Goal: Task Accomplishment & Management: Use online tool/utility

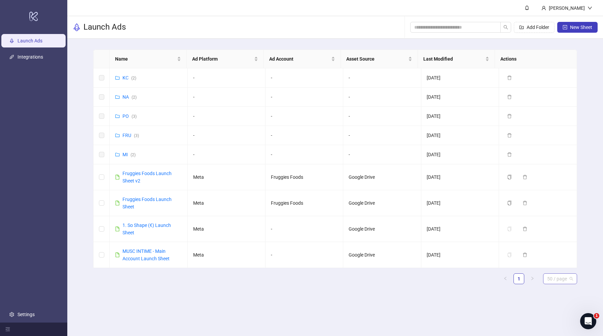
click at [546, 280] on div "50 / page" at bounding box center [560, 278] width 34 height 11
click at [554, 266] on div "100 / page" at bounding box center [560, 264] width 23 height 7
click at [575, 28] on span "New Sheet" at bounding box center [581, 27] width 22 height 5
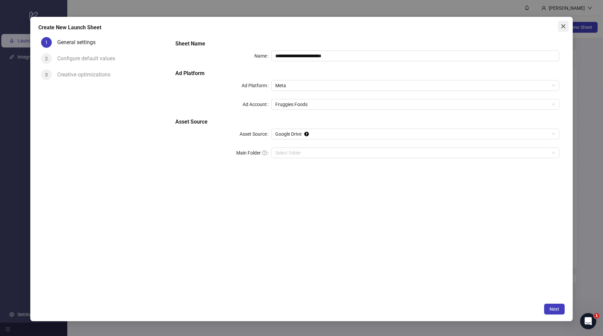
click at [561, 26] on icon "close" at bounding box center [563, 26] width 5 height 5
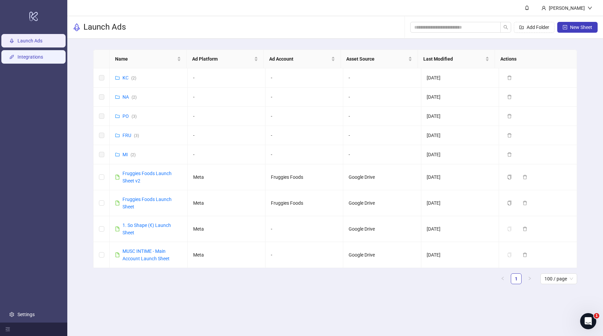
click at [26, 60] on link "Integrations" at bounding box center [30, 56] width 26 height 5
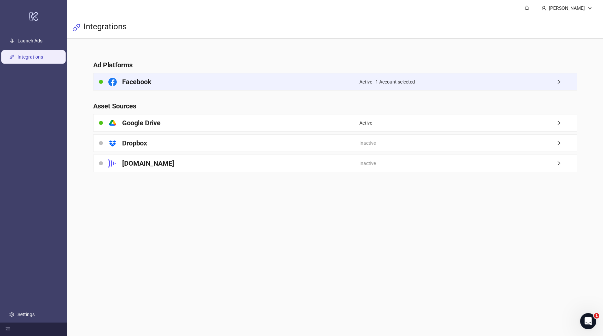
click at [268, 74] on div "Facebook" at bounding box center [227, 81] width 266 height 17
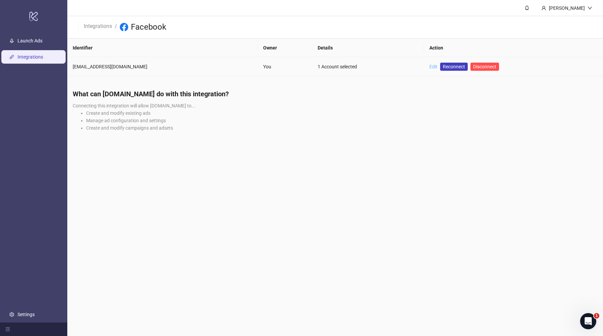
click at [429, 66] on link "Edit" at bounding box center [433, 66] width 8 height 5
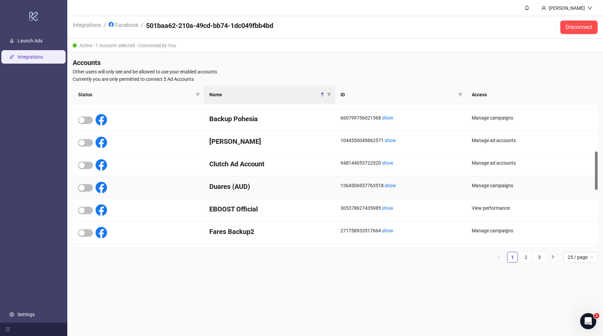
scroll to position [251, 0]
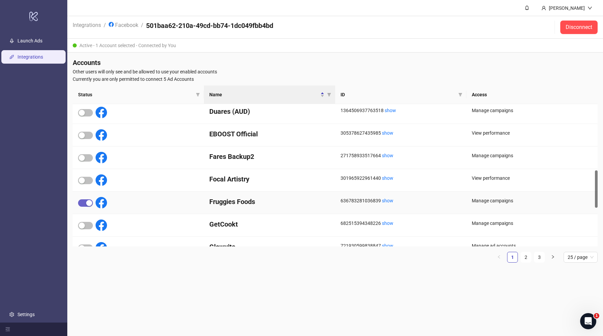
click at [84, 204] on span "button" at bounding box center [85, 202] width 15 height 7
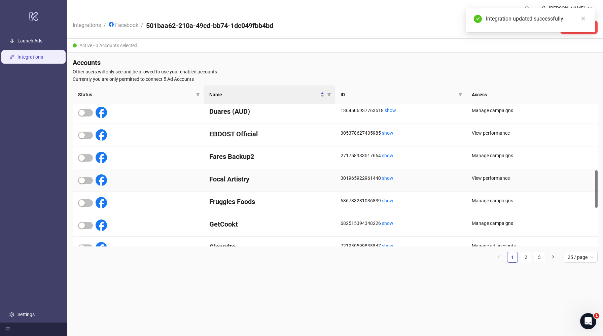
scroll to position [0, 0]
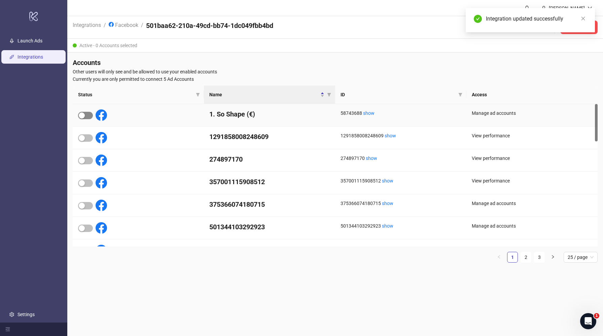
click at [89, 114] on span "button" at bounding box center [85, 115] width 15 height 7
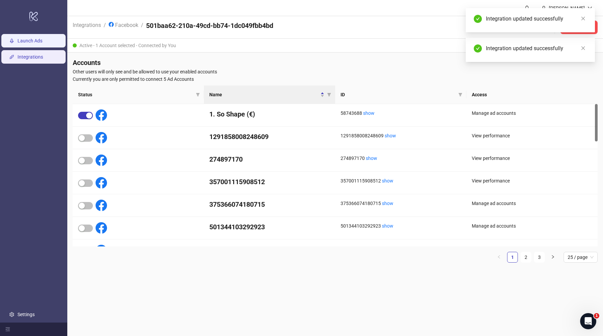
click at [42, 42] on link "Launch Ads" at bounding box center [29, 40] width 25 height 5
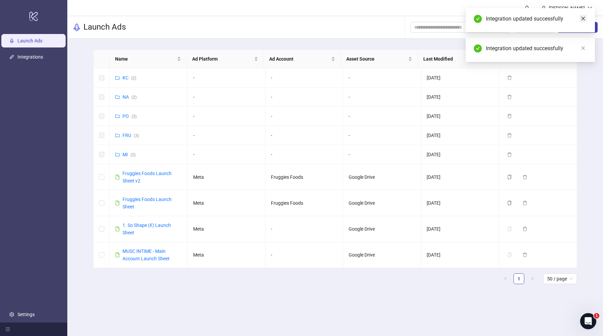
click at [583, 19] on icon "close" at bounding box center [584, 19] width 4 height 4
click at [583, 20] on icon "close" at bounding box center [583, 18] width 5 height 5
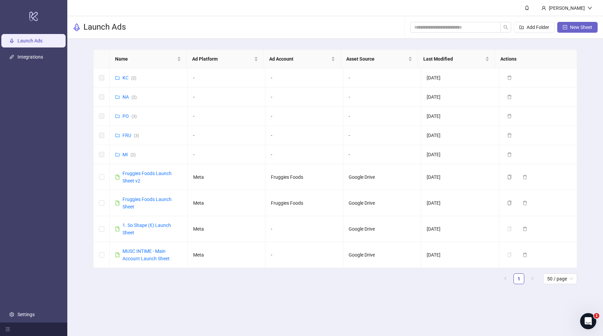
click at [580, 29] on span "New Sheet" at bounding box center [581, 27] width 22 height 5
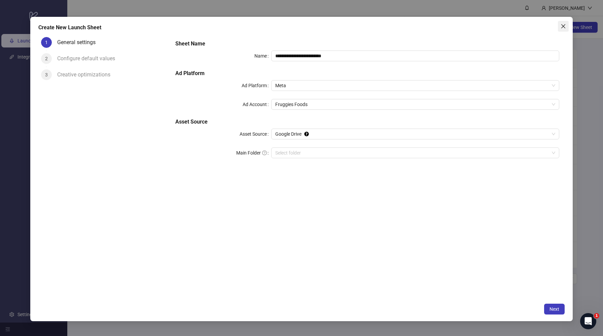
click at [566, 26] on icon "close" at bounding box center [563, 26] width 5 height 5
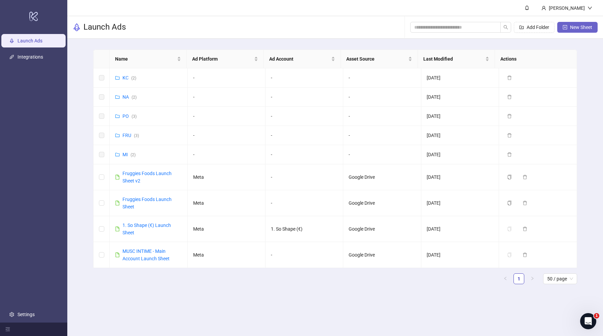
click at [567, 29] on icon "plus-square" at bounding box center [565, 27] width 4 height 4
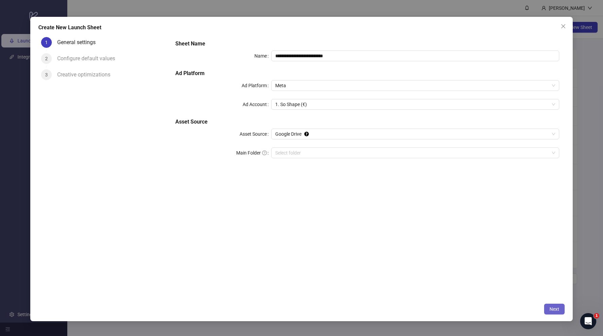
click at [557, 308] on span "Next" at bounding box center [555, 308] width 10 height 5
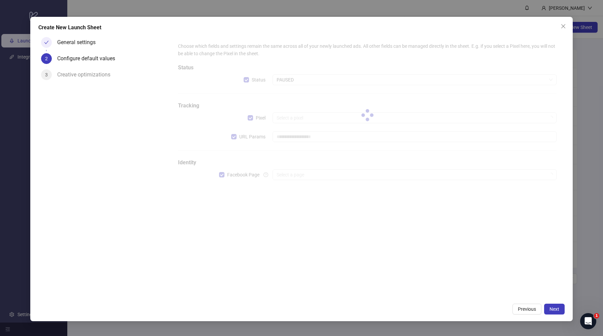
type input "**********"
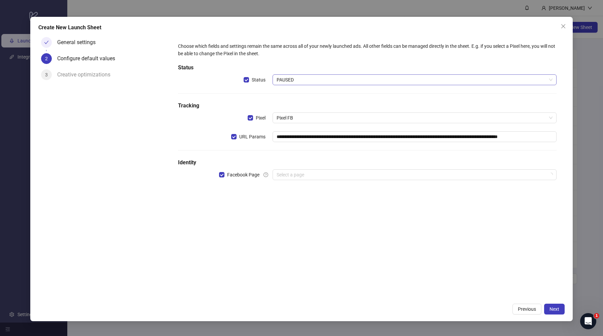
click at [288, 76] on span "PAUSED" at bounding box center [415, 80] width 276 height 10
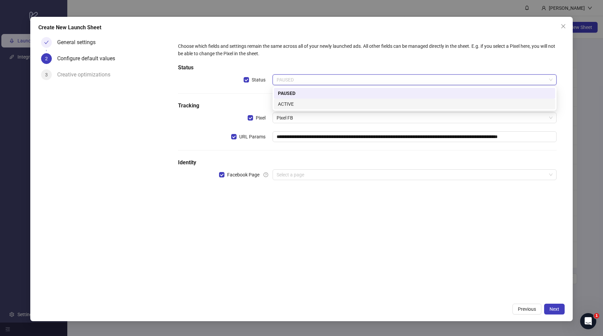
click at [292, 102] on div "ACTIVE" at bounding box center [414, 103] width 273 height 7
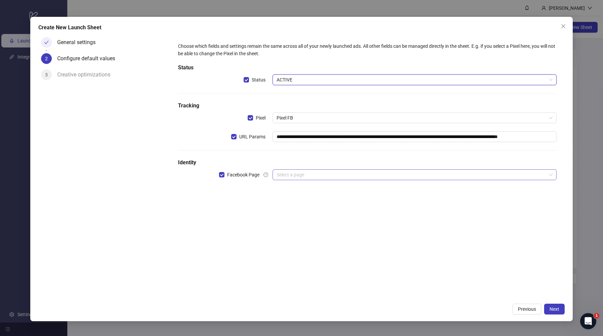
click at [313, 173] on input "search" at bounding box center [412, 175] width 270 height 10
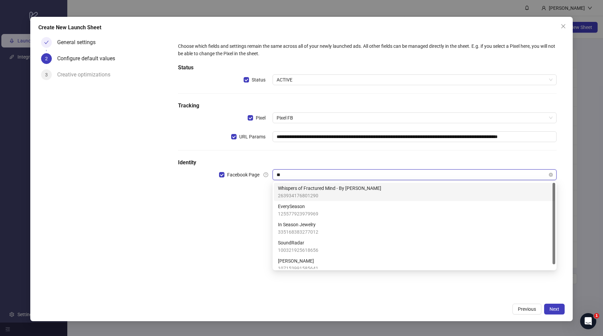
type input "*"
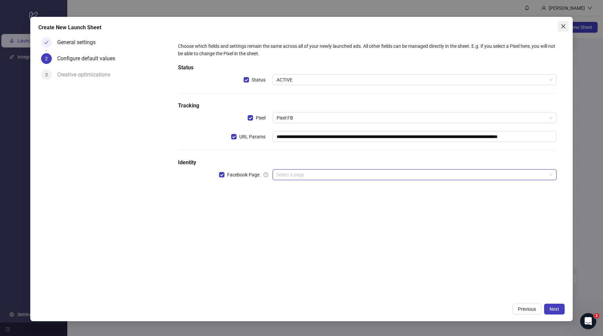
click at [568, 25] on span "Close" at bounding box center [563, 26] width 11 height 5
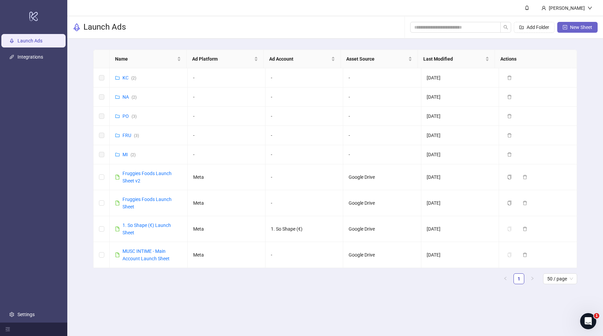
click at [587, 28] on span "New Sheet" at bounding box center [581, 27] width 22 height 5
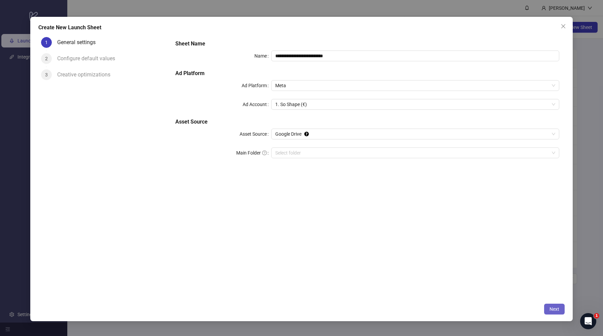
click at [559, 308] on span "Next" at bounding box center [555, 308] width 10 height 5
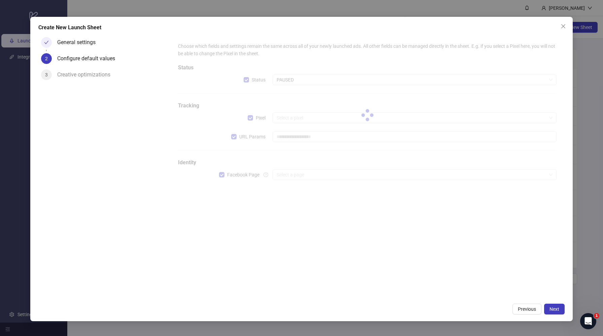
type input "**********"
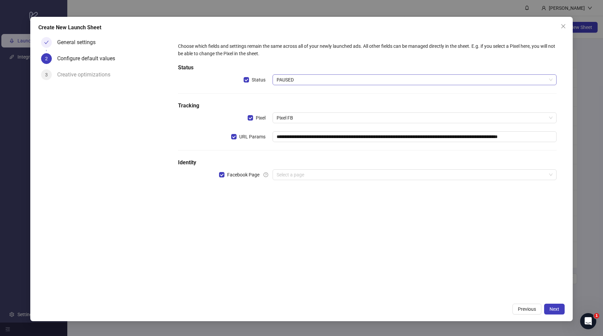
click at [288, 79] on span "PAUSED" at bounding box center [415, 80] width 276 height 10
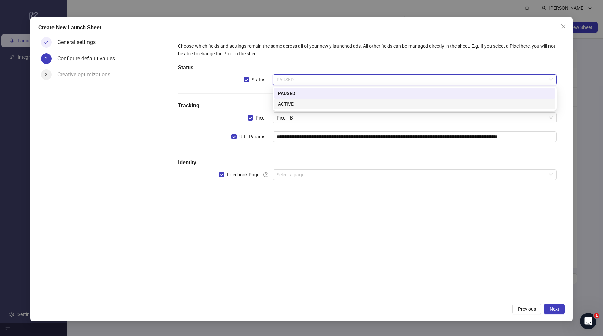
click at [304, 105] on div "ACTIVE" at bounding box center [414, 103] width 273 height 7
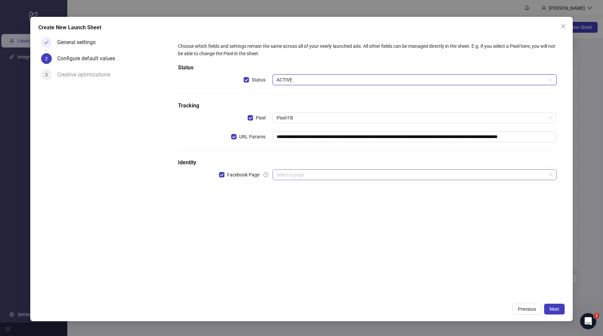
click at [314, 175] on input "search" at bounding box center [412, 175] width 270 height 10
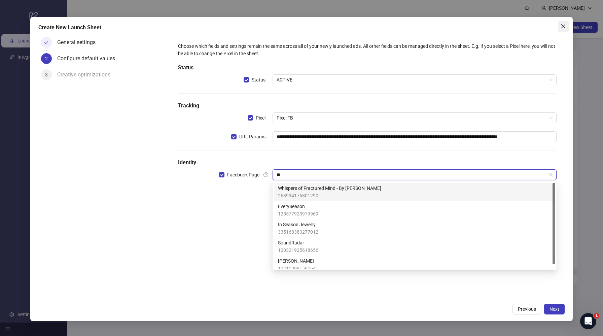
type input "**"
click at [560, 25] on span "Close" at bounding box center [563, 26] width 11 height 5
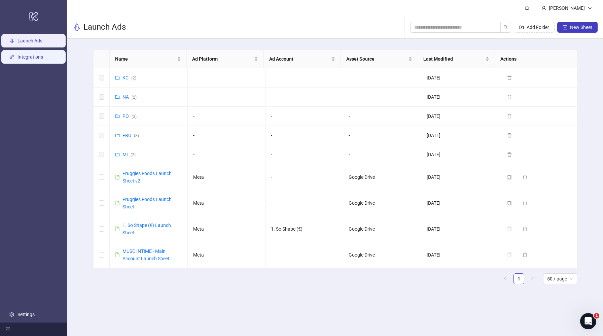
click at [39, 58] on link "Integrations" at bounding box center [30, 56] width 26 height 5
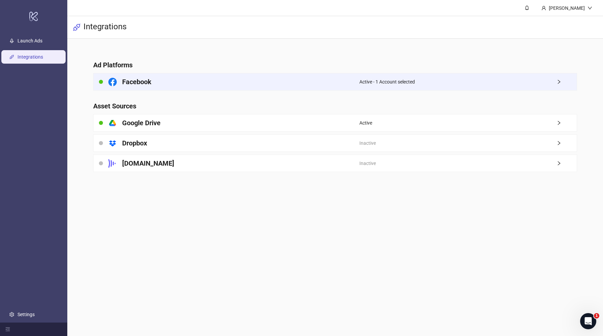
click at [384, 79] on span "Active - 1 Account selected" at bounding box center [387, 81] width 56 height 7
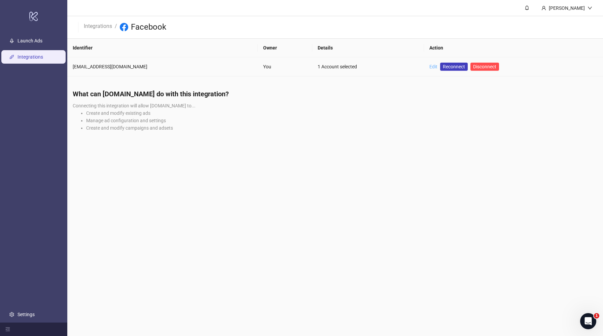
click at [429, 66] on link "Edit" at bounding box center [433, 66] width 8 height 5
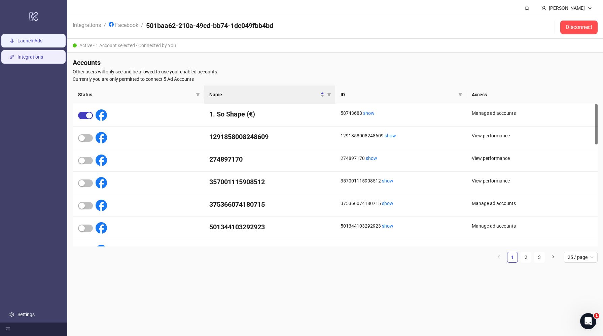
click at [42, 43] on link "Launch Ads" at bounding box center [29, 40] width 25 height 5
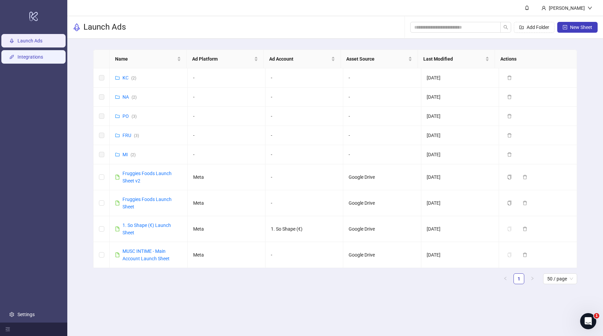
click at [43, 56] on link "Integrations" at bounding box center [30, 56] width 26 height 5
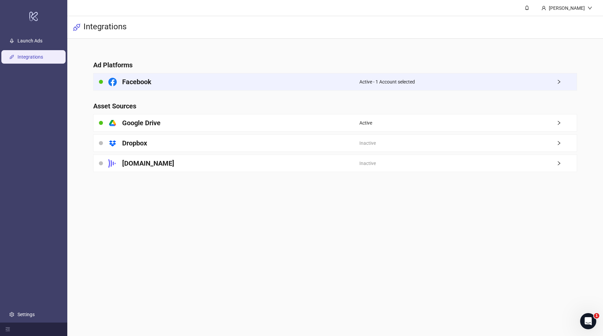
click at [271, 76] on div "Facebook" at bounding box center [227, 81] width 266 height 17
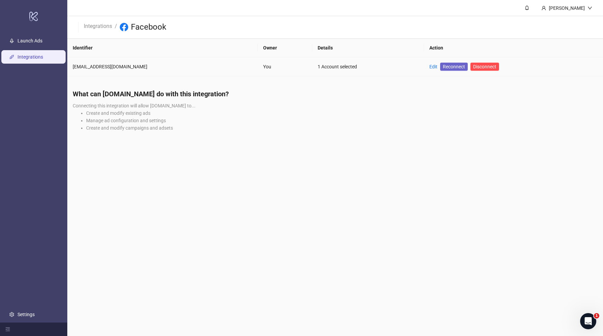
click at [443, 68] on span "Reconnect" at bounding box center [454, 66] width 22 height 7
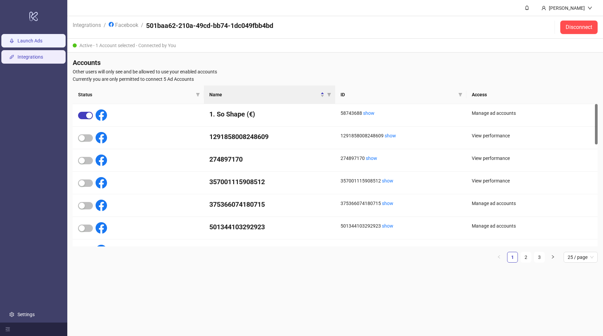
click at [39, 42] on link "Launch Ads" at bounding box center [29, 40] width 25 height 5
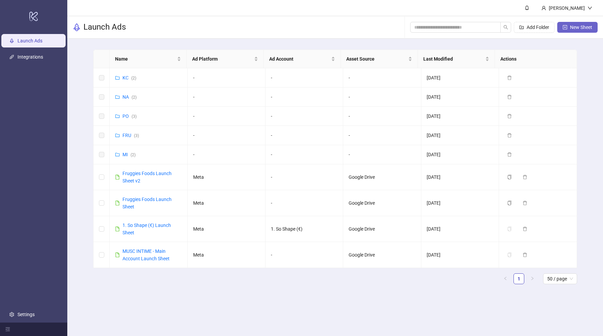
click at [578, 27] on span "New Sheet" at bounding box center [581, 27] width 22 height 5
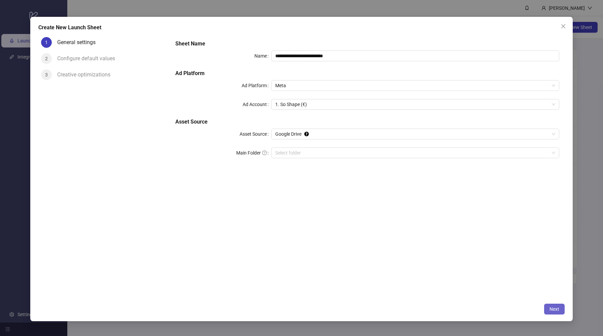
click at [554, 309] on span "Next" at bounding box center [555, 308] width 10 height 5
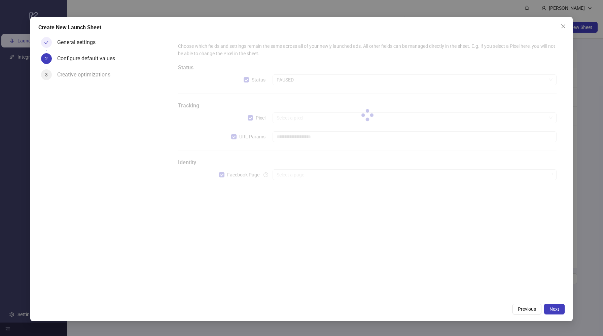
type input "**********"
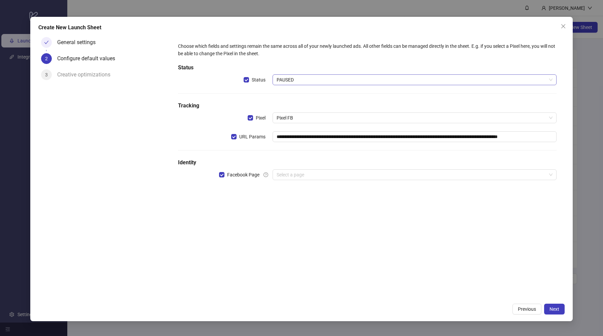
click at [327, 81] on span "PAUSED" at bounding box center [415, 80] width 276 height 10
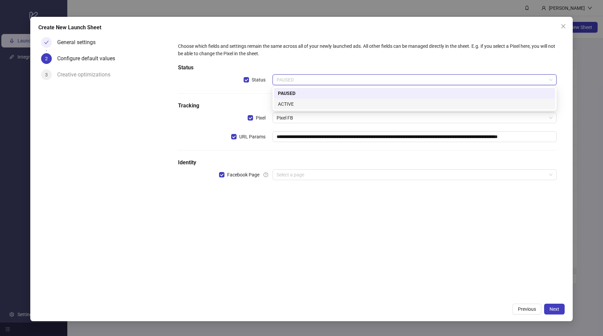
click at [312, 104] on div "ACTIVE" at bounding box center [414, 103] width 273 height 7
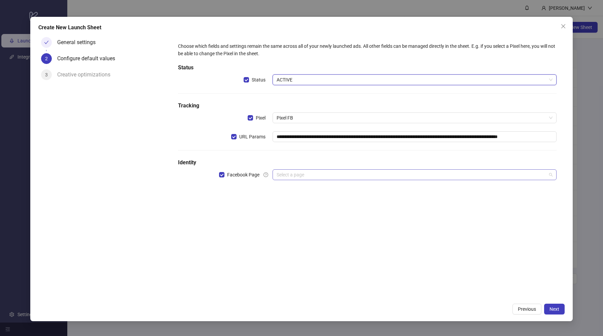
click at [309, 178] on input "search" at bounding box center [412, 175] width 270 height 10
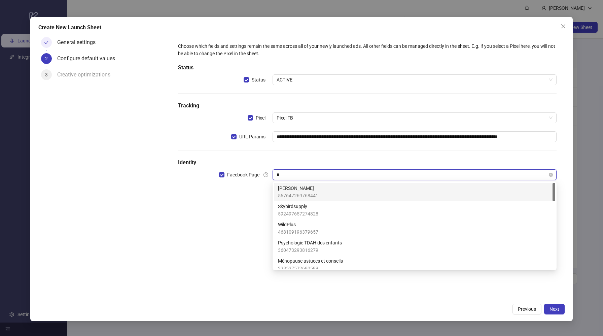
type input "**"
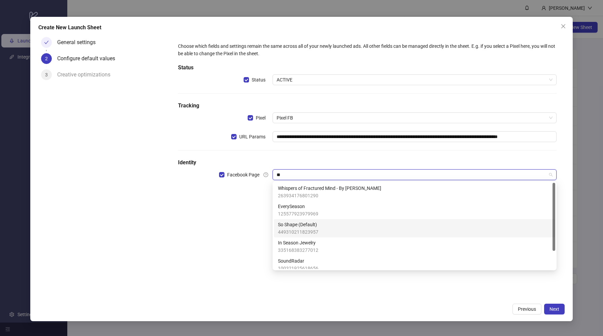
click at [320, 228] on div "So Shape (Default) 449310211823957" at bounding box center [414, 228] width 273 height 15
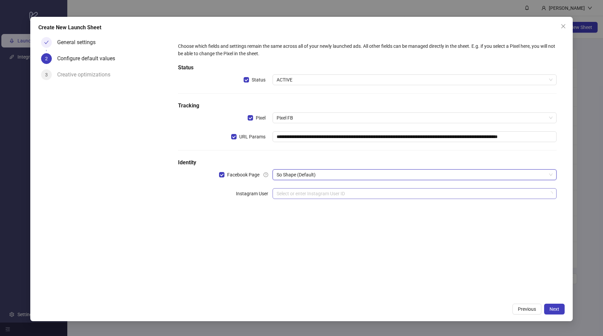
click at [306, 193] on input "search" at bounding box center [412, 193] width 270 height 10
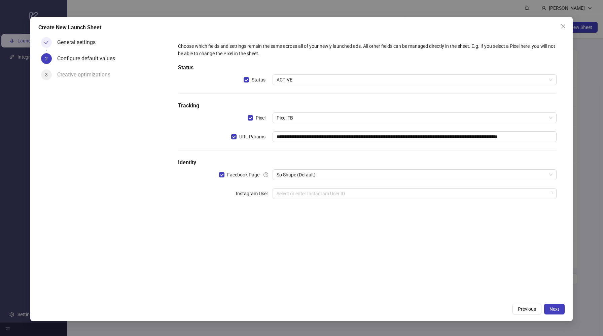
click at [290, 183] on div "**********" at bounding box center [367, 125] width 384 height 170
click at [298, 176] on span "So Shape (Default)" at bounding box center [415, 175] width 276 height 10
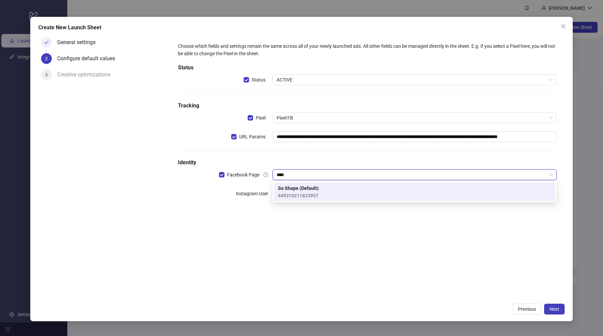
type input "****"
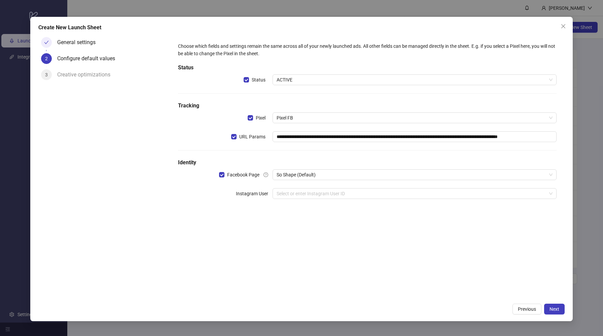
drag, startPoint x: 315, startPoint y: 208, endPoint x: 313, endPoint y: 203, distance: 5.7
click at [314, 208] on div "**********" at bounding box center [367, 125] width 384 height 170
click at [310, 194] on input "search" at bounding box center [412, 193] width 270 height 10
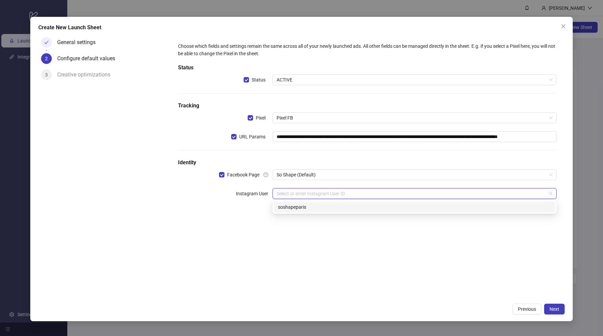
click at [304, 205] on div "soshapeparis" at bounding box center [414, 206] width 273 height 7
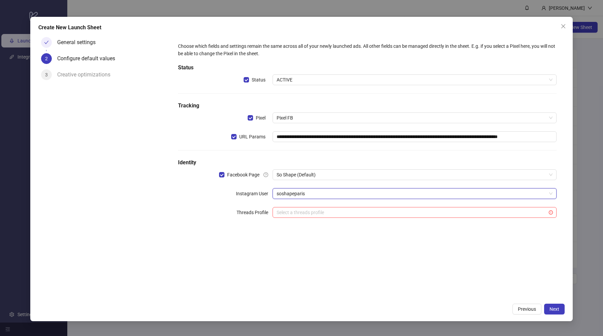
click at [461, 255] on div "**********" at bounding box center [367, 166] width 395 height 265
click at [557, 310] on span "Next" at bounding box center [555, 308] width 10 height 5
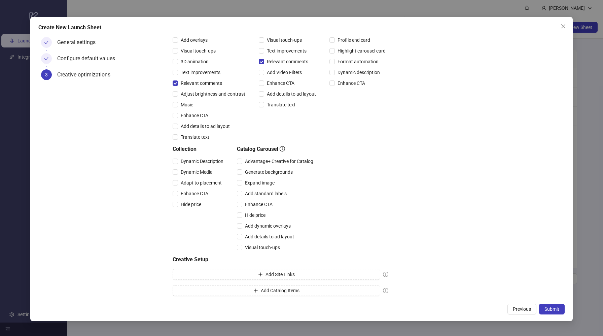
scroll to position [78, 0]
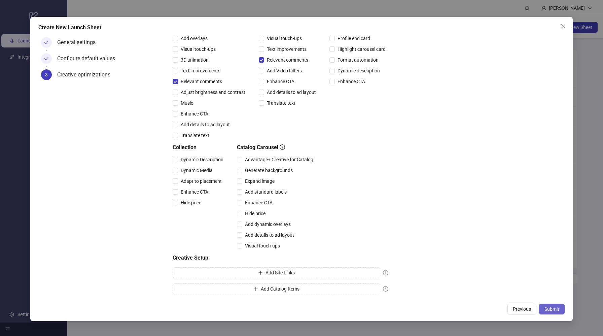
click at [557, 308] on span "Submit" at bounding box center [552, 308] width 15 height 5
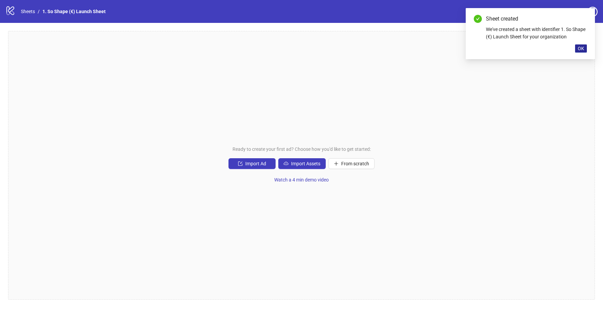
click at [582, 49] on span "OK" at bounding box center [581, 48] width 6 height 5
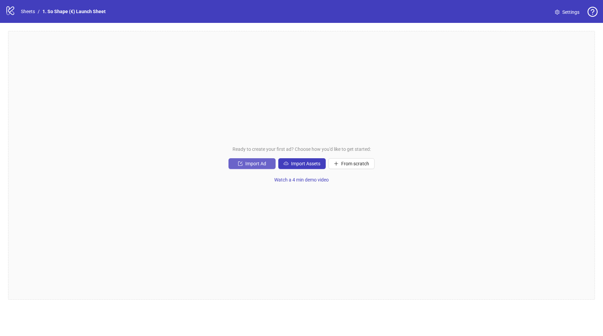
click at [256, 164] on span "Import Ad" at bounding box center [255, 163] width 21 height 5
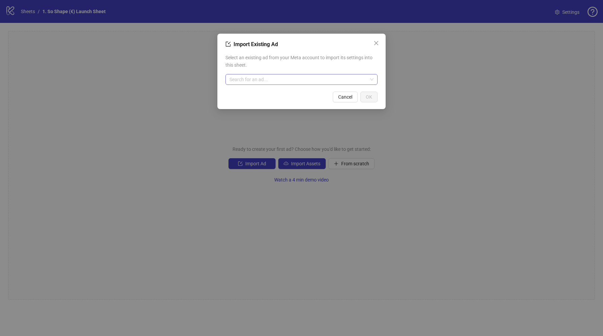
click at [261, 81] on input "search" at bounding box center [299, 79] width 138 height 10
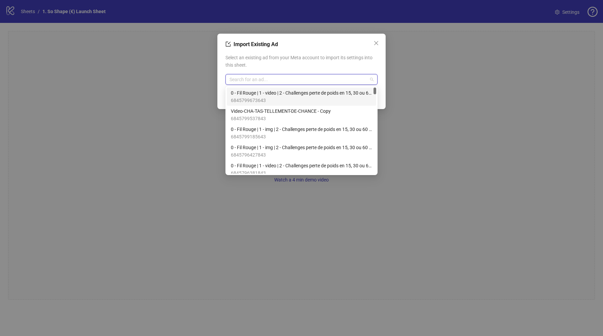
click at [268, 99] on span "6845799673643" at bounding box center [301, 100] width 141 height 7
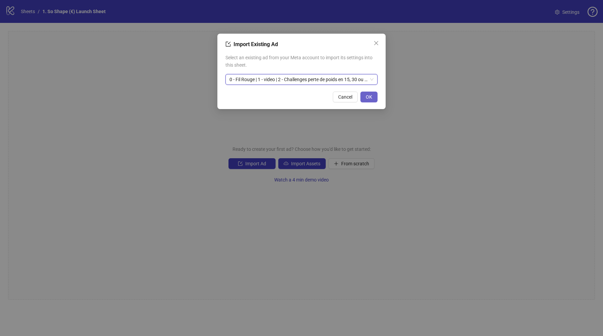
click at [371, 98] on span "OK" at bounding box center [369, 96] width 6 height 5
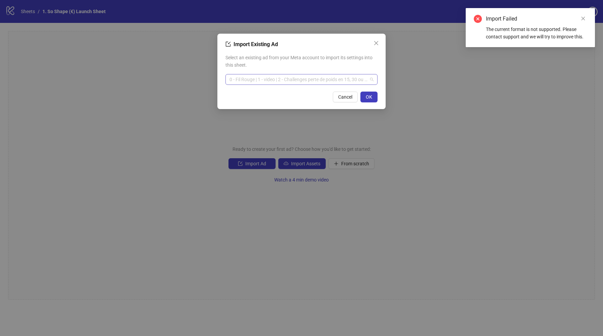
click at [301, 81] on span "0 - Fil Rouge | 1 - video | 2 - Challenges perte de poids en 15, 30 ou 60 jours…" at bounding box center [302, 79] width 144 height 10
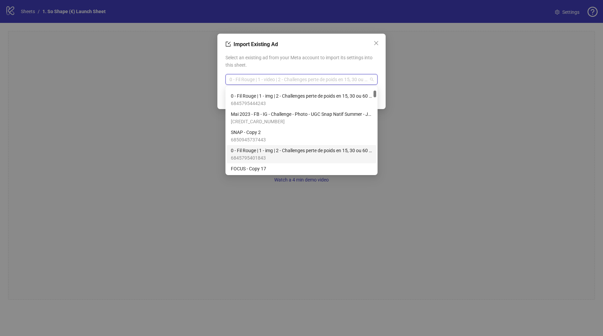
scroll to position [127, 0]
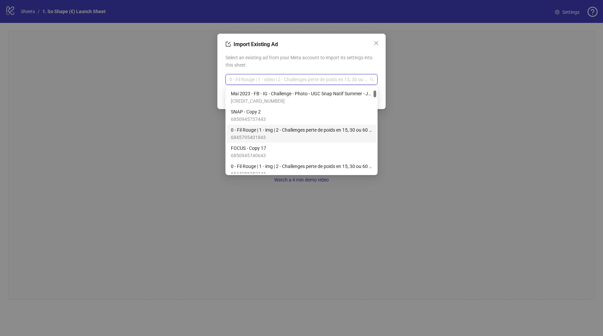
click at [286, 136] on span "6845795401843" at bounding box center [301, 137] width 141 height 7
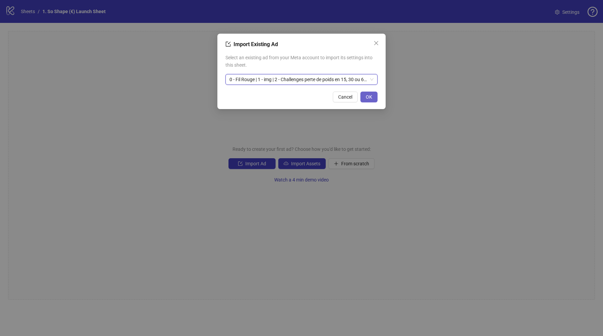
click at [371, 98] on span "OK" at bounding box center [369, 96] width 6 height 5
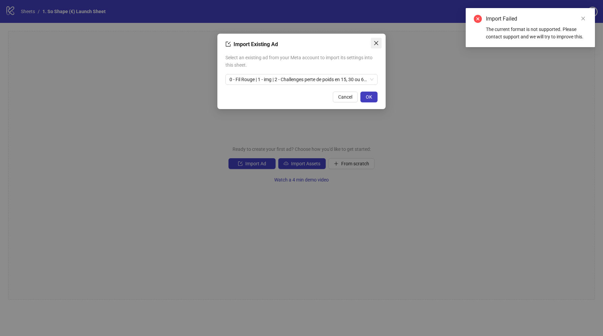
click at [379, 42] on span "Close" at bounding box center [376, 42] width 11 height 5
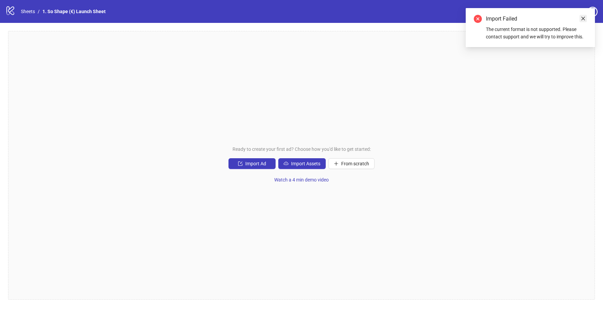
click at [586, 17] on link "Close" at bounding box center [582, 18] width 7 height 7
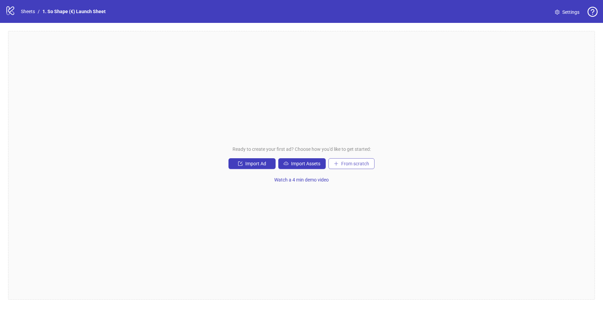
click at [341, 165] on button "From scratch" at bounding box center [351, 163] width 46 height 11
